Goal: Transaction & Acquisition: Purchase product/service

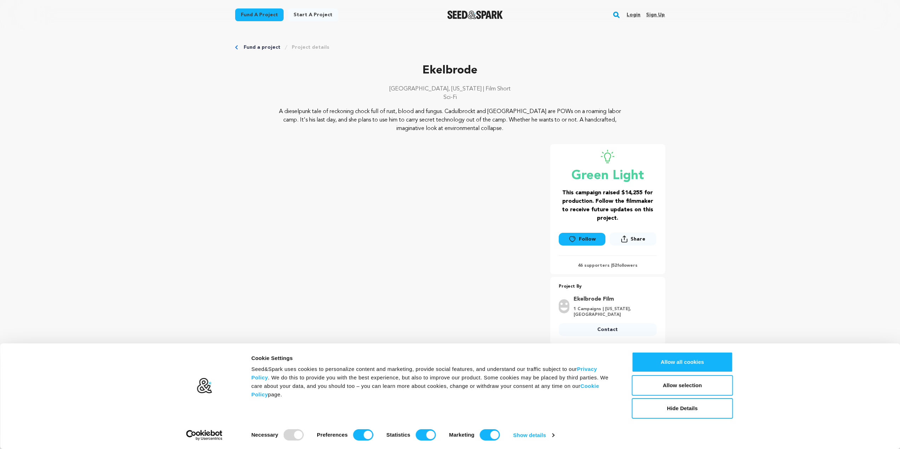
scroll to position [354, 0]
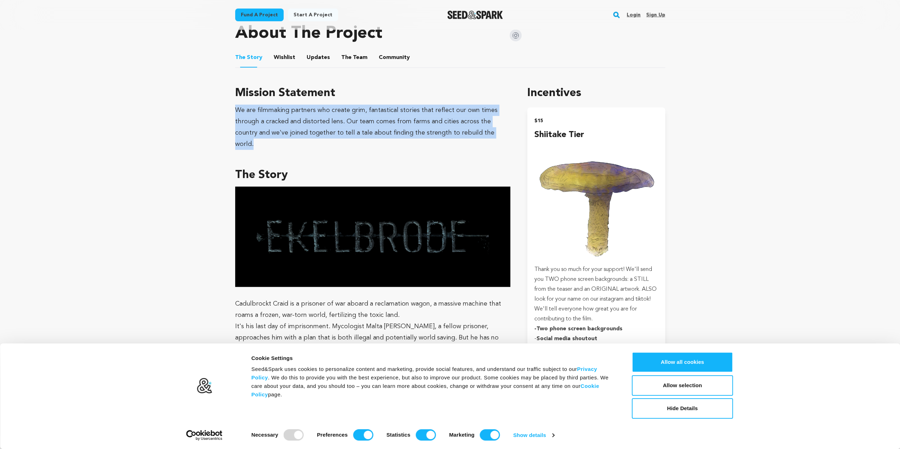
drag, startPoint x: 235, startPoint y: 109, endPoint x: 492, endPoint y: 135, distance: 258.8
click at [492, 135] on div "We are filmmaking partners who create grim, fantastical stories that reflect ou…" at bounding box center [372, 127] width 275 height 45
click at [284, 105] on div "We are filmmaking partners who create grim, fantastical stories that reflect ou…" at bounding box center [372, 127] width 275 height 45
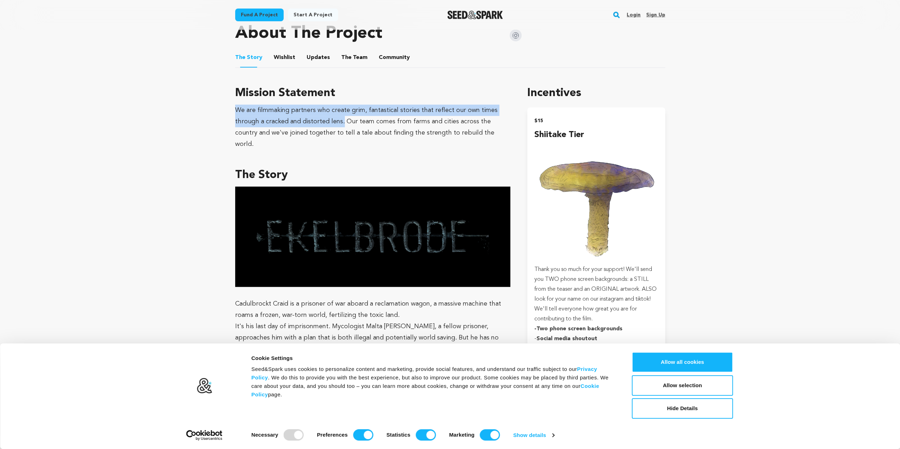
drag, startPoint x: 234, startPoint y: 108, endPoint x: 341, endPoint y: 121, distance: 107.5
copy div "We are filmmaking partners who create grim, fantastical stories that reflect ou…"
click at [274, 123] on div "We are filmmaking partners who create grim, fantastical stories that reflect ou…" at bounding box center [372, 127] width 275 height 45
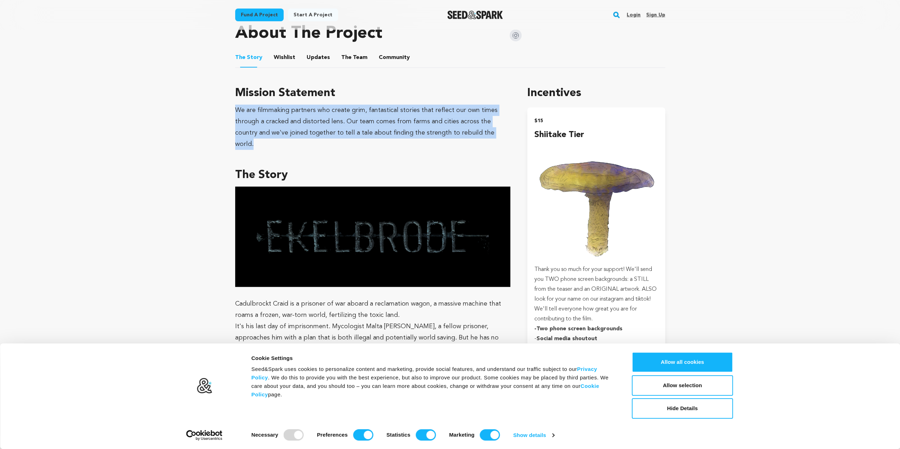
drag, startPoint x: 482, startPoint y: 131, endPoint x: 236, endPoint y: 111, distance: 247.6
click at [236, 111] on div "We are filmmaking partners who create grim, fantastical stories that reflect ou…" at bounding box center [372, 127] width 275 height 45
copy div "We are filmmaking partners who create grim, fantastical stories that reflect ou…"
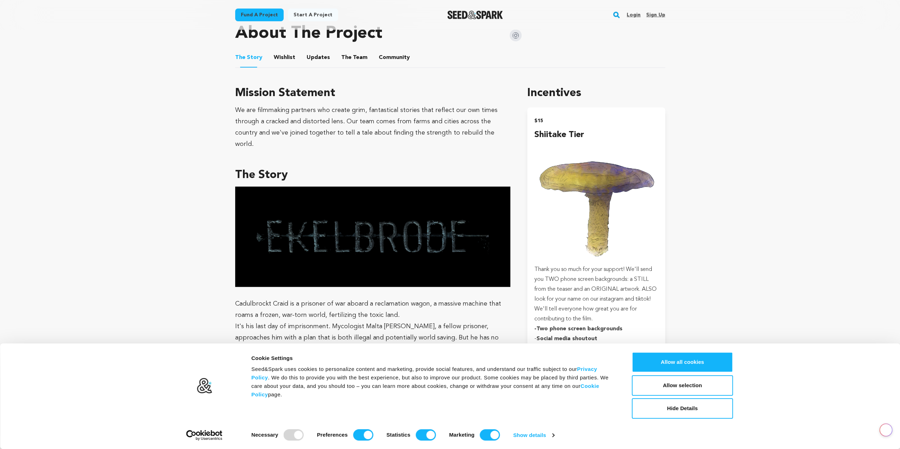
click at [367, 321] on p "It's his last day of imprisonment. Mycologist Malta [PERSON_NAME], a fellow pri…" at bounding box center [372, 338] width 275 height 34
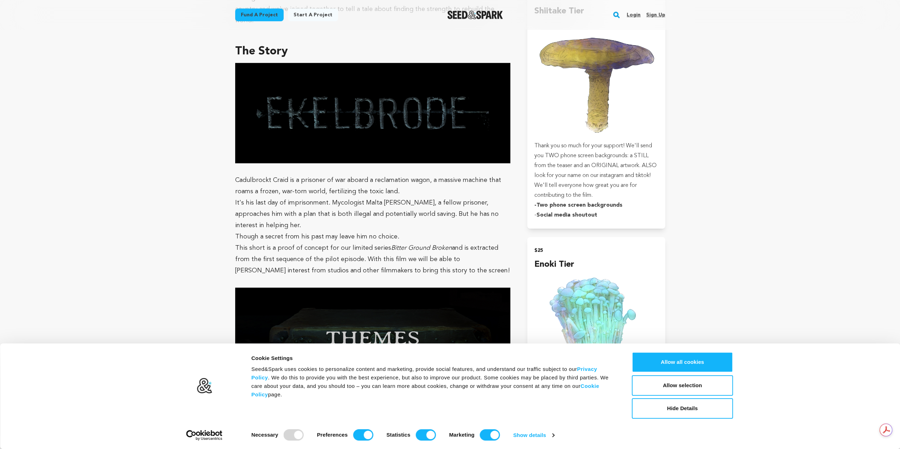
scroll to position [6, 0]
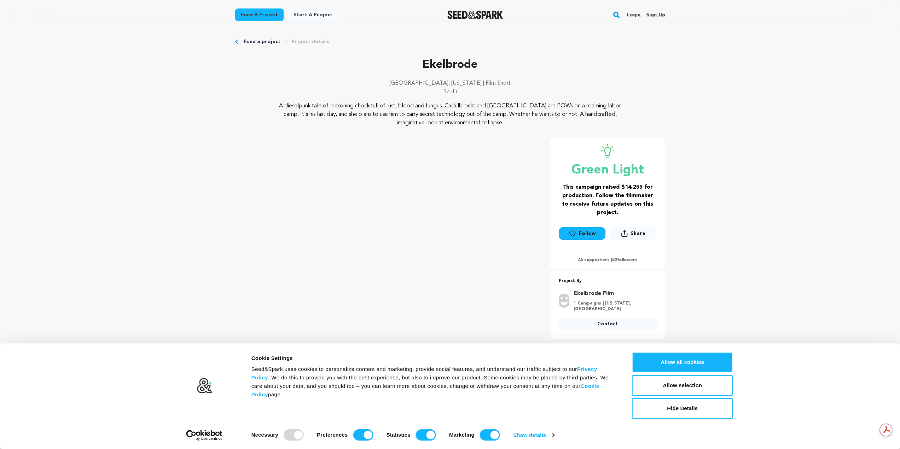
drag, startPoint x: 499, startPoint y: 123, endPoint x: 271, endPoint y: 103, distance: 229.0
click at [271, 103] on div "A dieselpunk tale of reckoning chock full of rust, blood and fungus. Cadulbrock…" at bounding box center [450, 114] width 430 height 25
click at [360, 94] on p "Sci-Fi" at bounding box center [450, 92] width 430 height 8
